Goal: Information Seeking & Learning: Learn about a topic

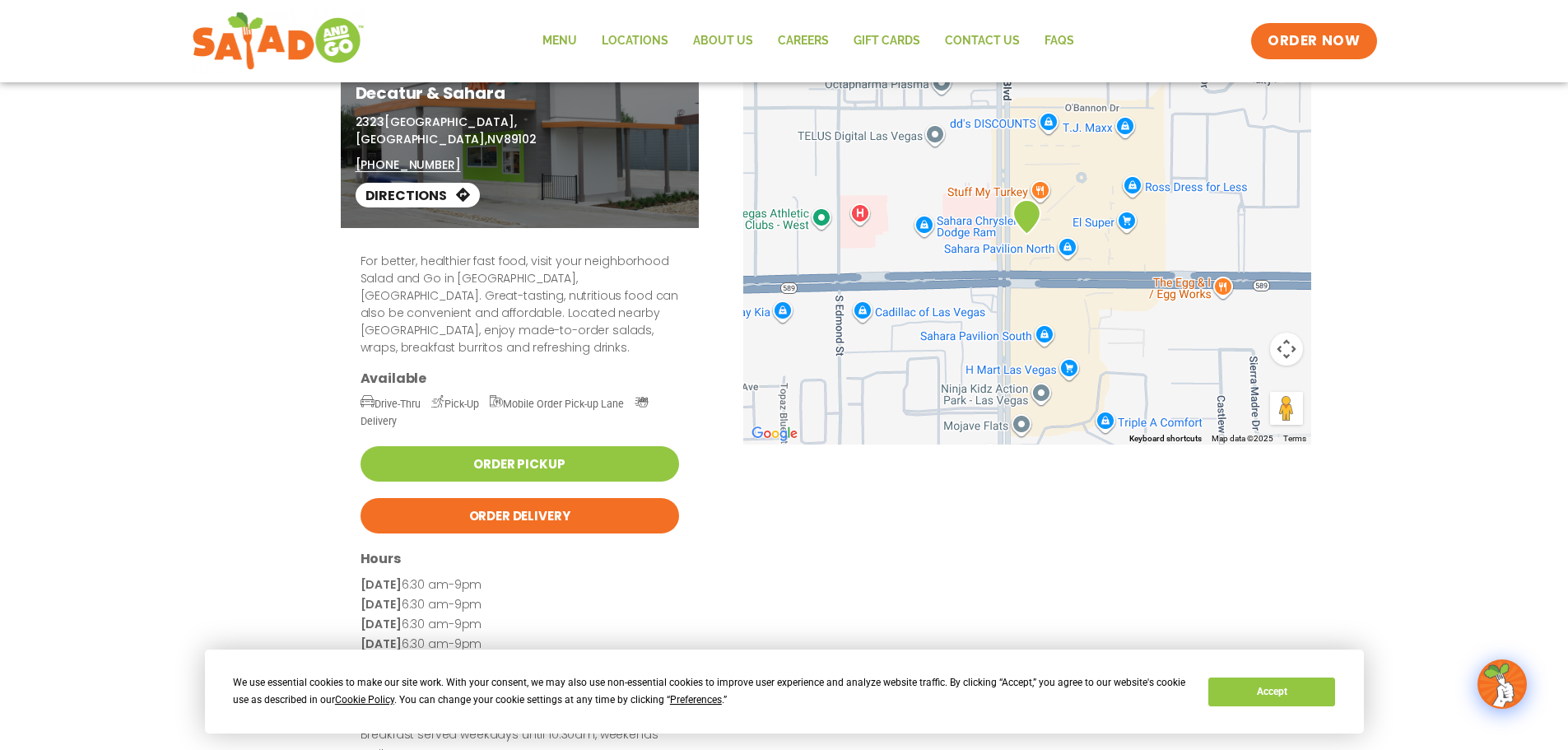
scroll to position [364, 0]
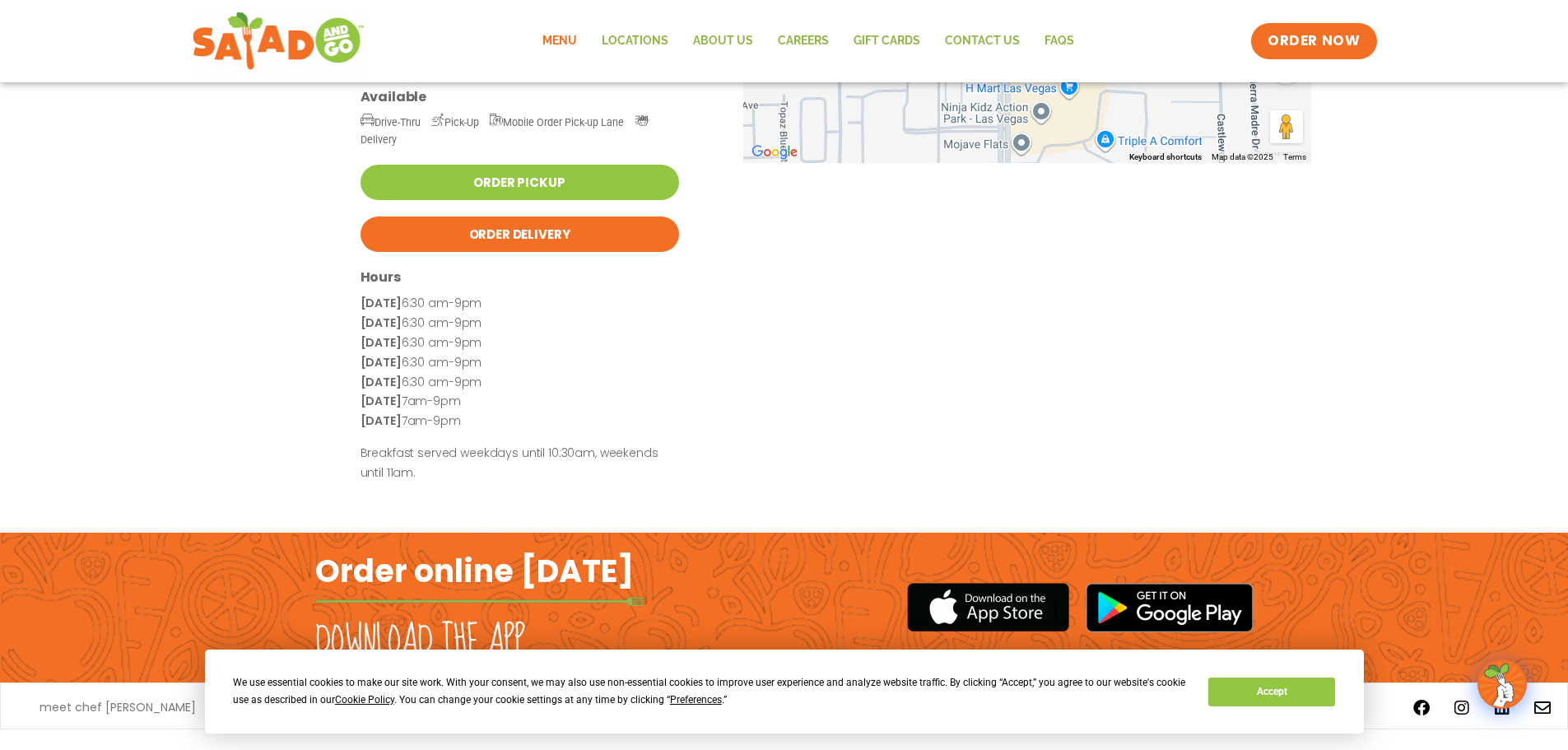
click at [571, 38] on link "Menu" at bounding box center [559, 41] width 59 height 38
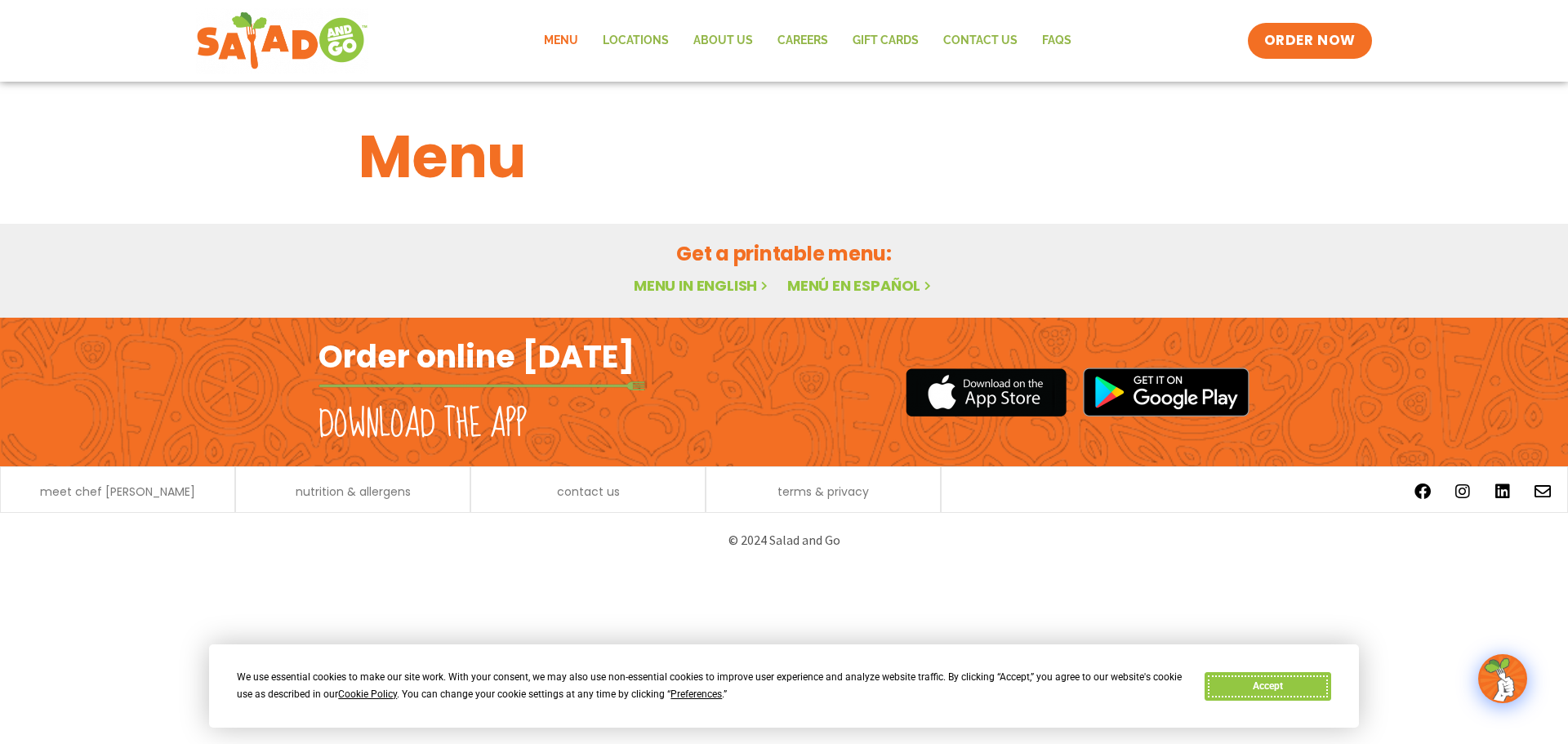
click at [1290, 686] on button "Accept" at bounding box center [1267, 686] width 126 height 29
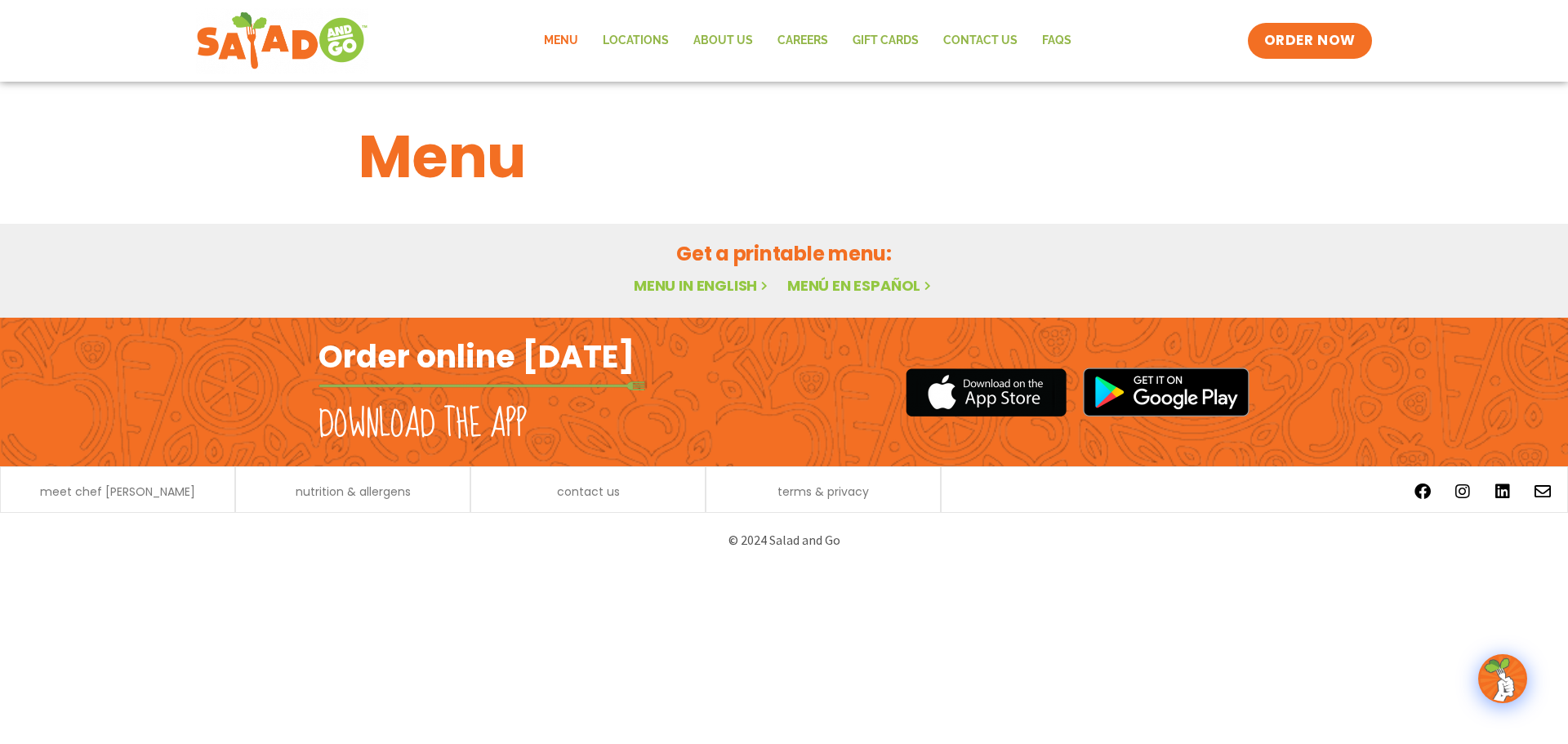
click at [715, 287] on link "Menu in English" at bounding box center [702, 285] width 137 height 21
click at [695, 280] on div "Menu in English Menú en español" at bounding box center [784, 286] width 851 height 24
click at [695, 290] on link "Menu in English" at bounding box center [702, 285] width 137 height 21
